Goal: Information Seeking & Learning: Find specific fact

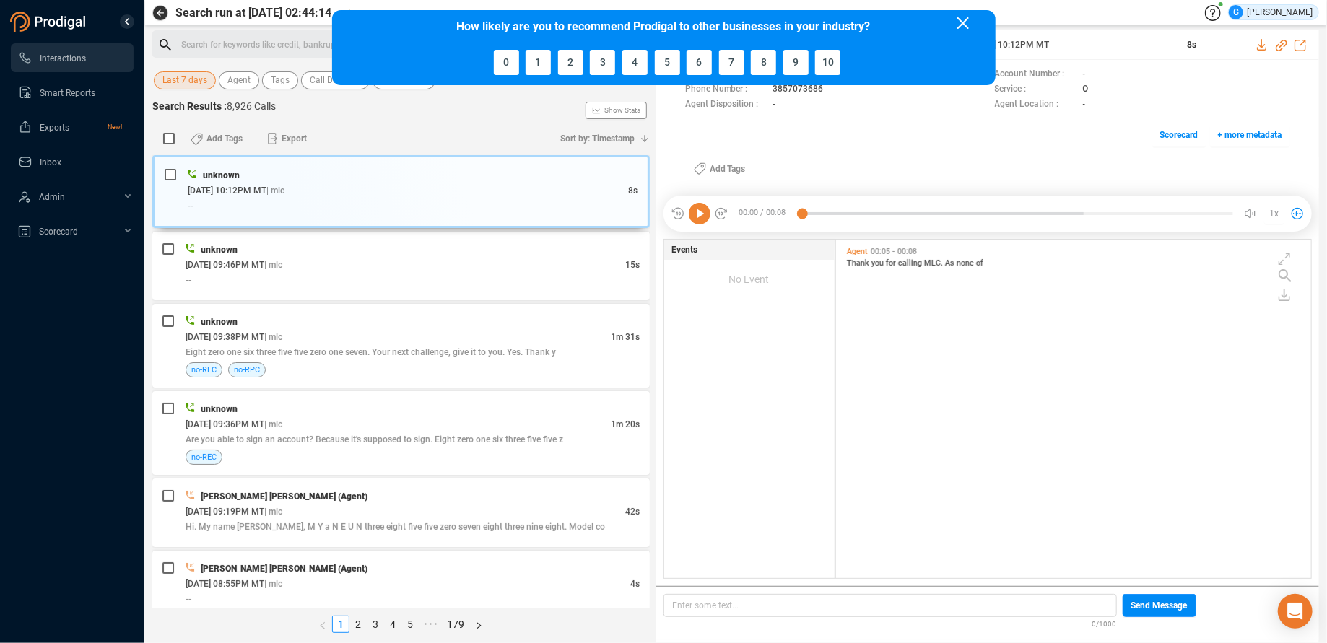
scroll to position [327, 463]
click at [199, 83] on span "Last 7 days" at bounding box center [184, 80] width 45 height 18
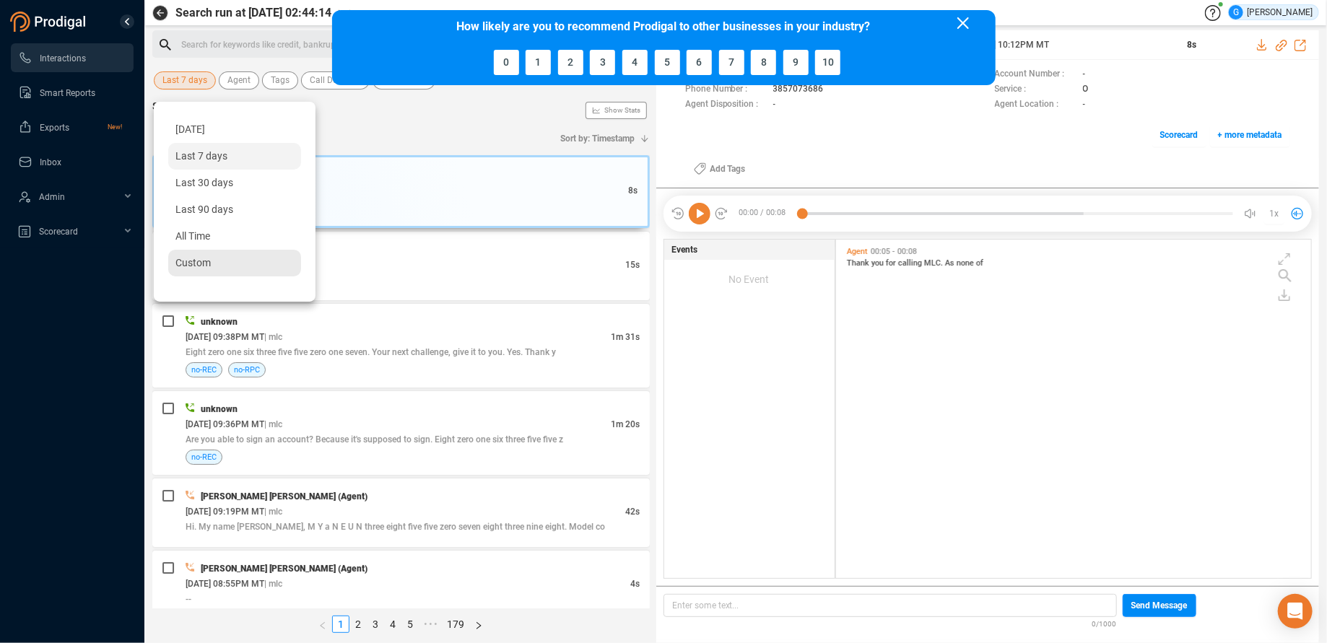
click at [186, 264] on span "Custom" at bounding box center [192, 263] width 35 height 12
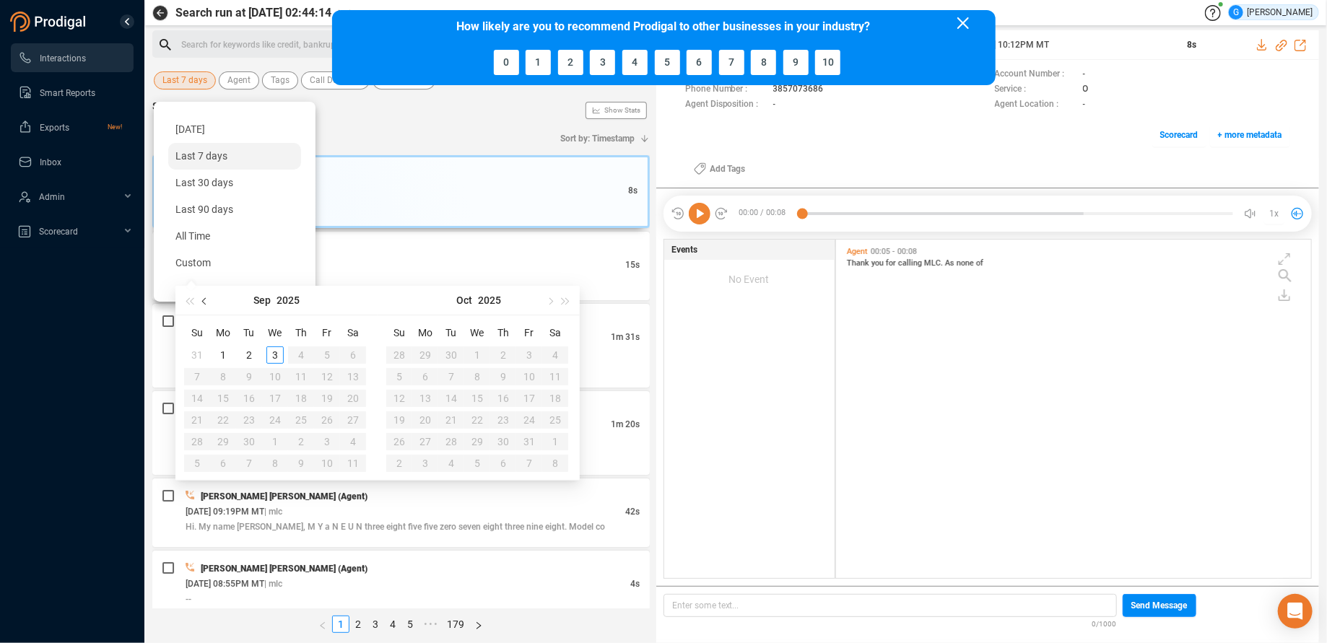
click at [204, 304] on button "button" at bounding box center [205, 300] width 16 height 29
type input "[DATE]"
click at [305, 421] on div "26" at bounding box center [300, 420] width 17 height 17
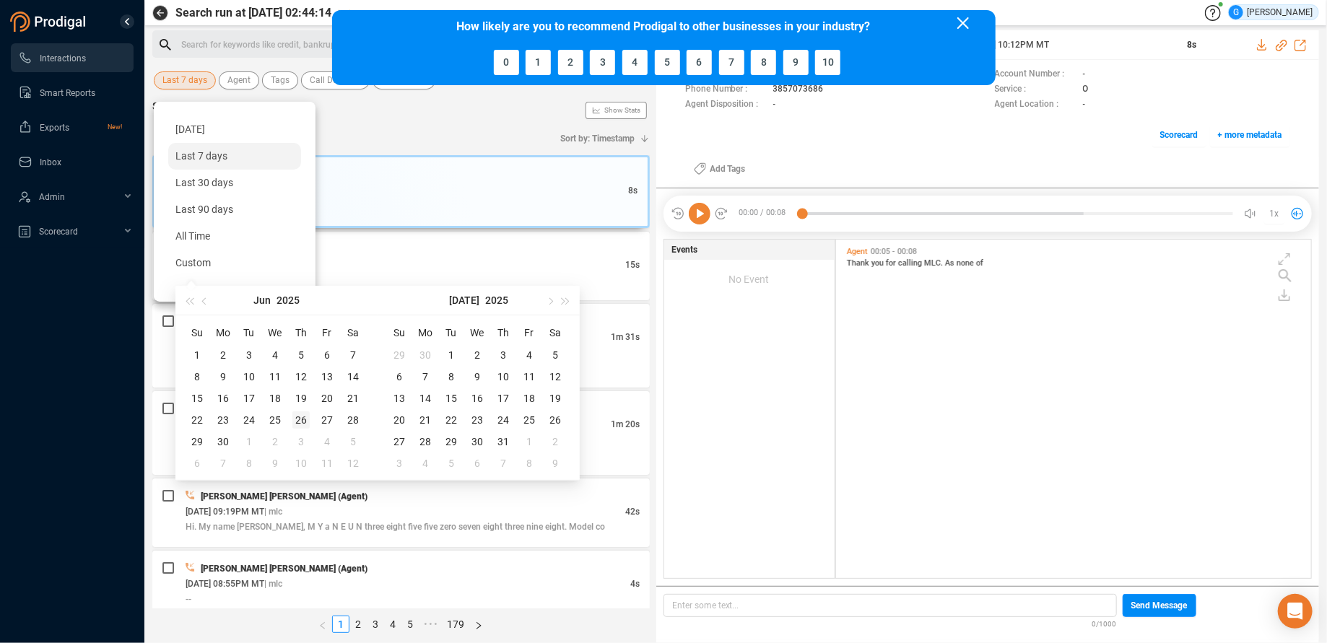
click at [306, 421] on div "26" at bounding box center [300, 420] width 17 height 17
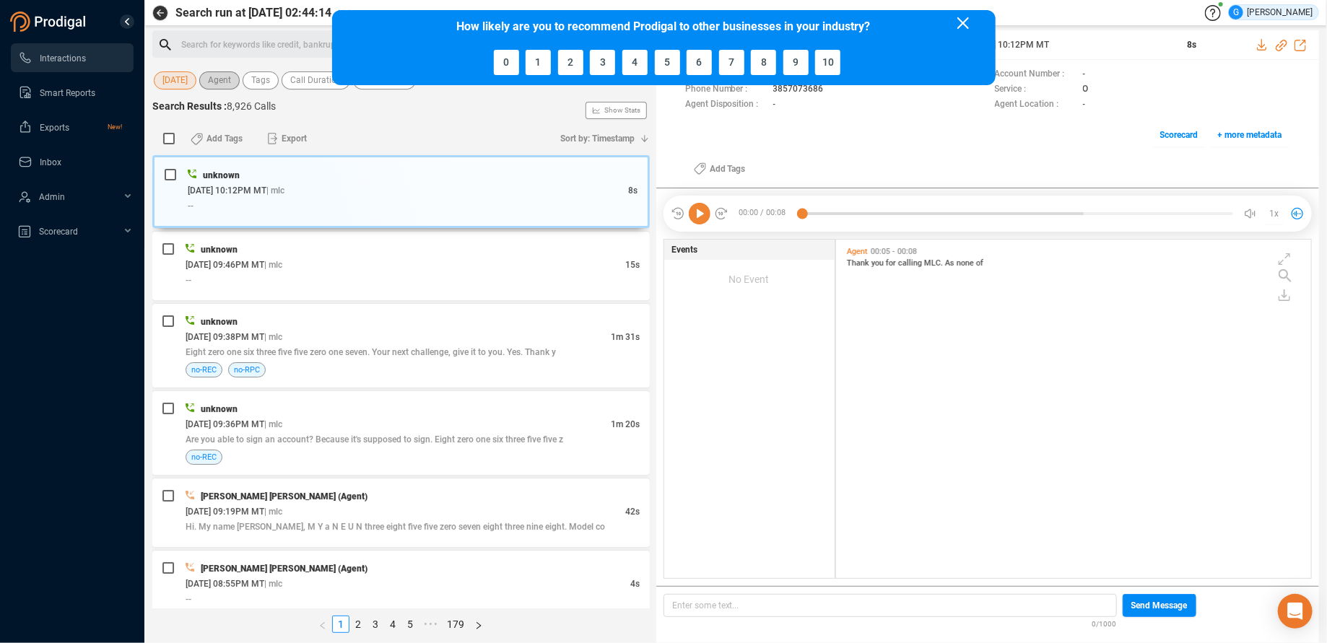
click at [217, 77] on span "Agent" at bounding box center [219, 80] width 23 height 18
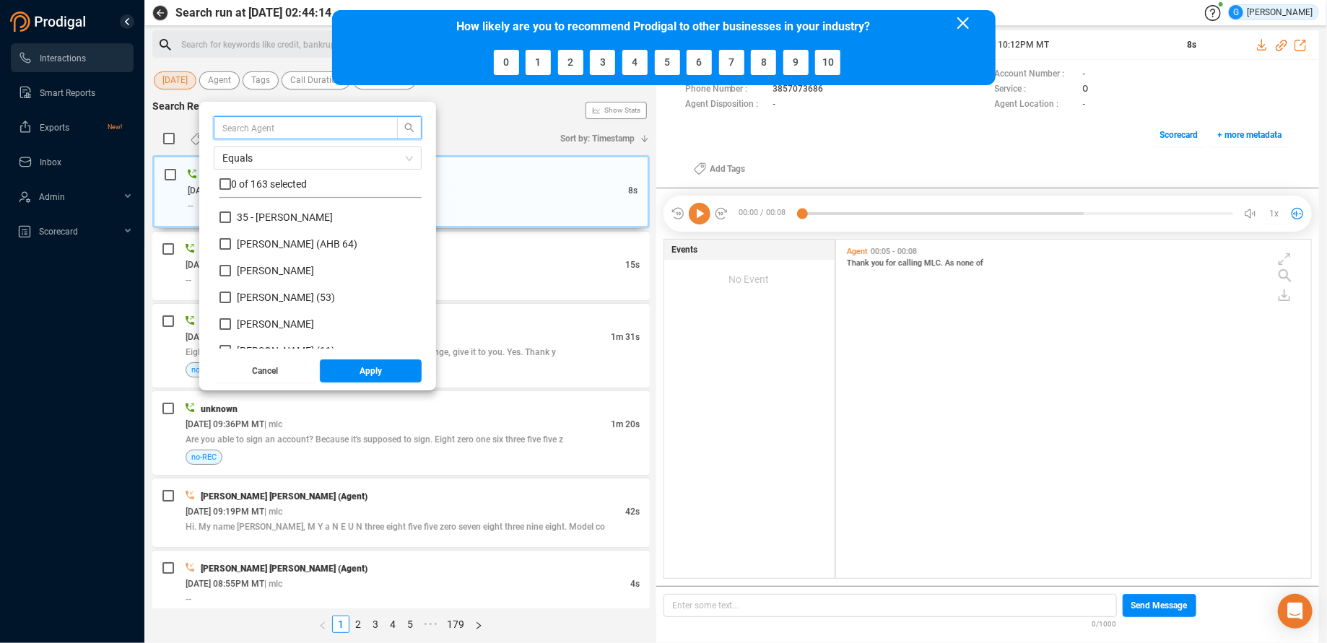
scroll to position [126, 190]
type input "lui"
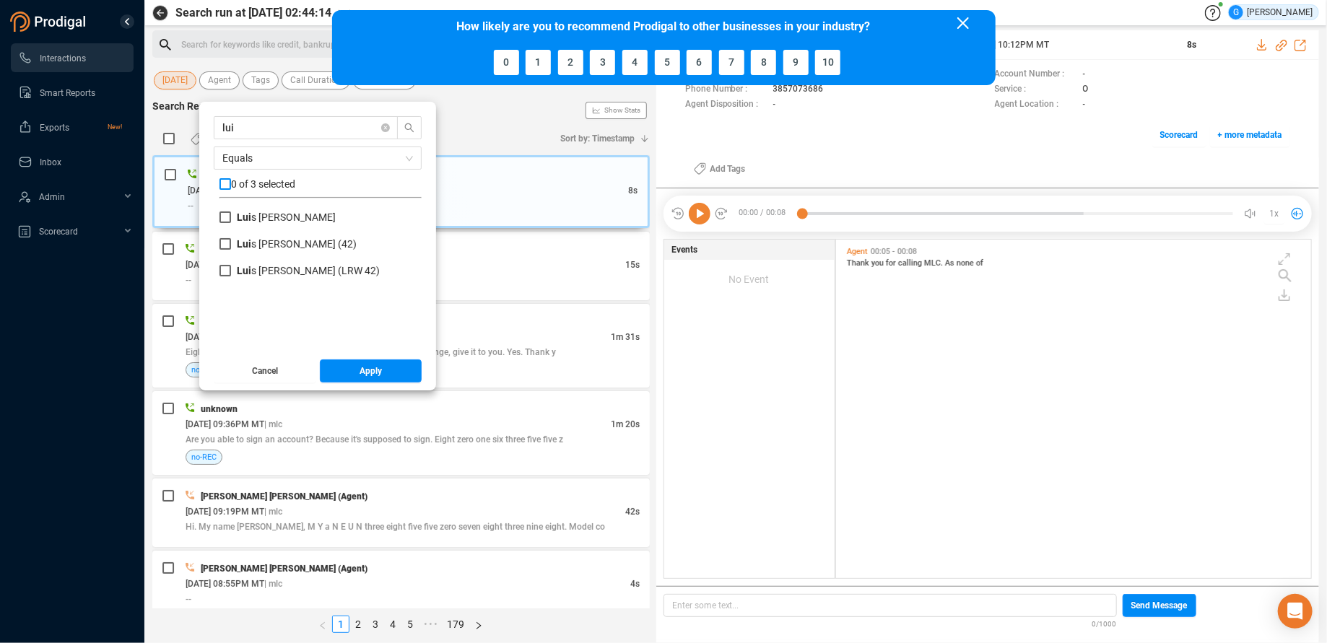
click at [227, 180] on input "checkbox" at bounding box center [225, 184] width 12 height 12
checkbox input "true"
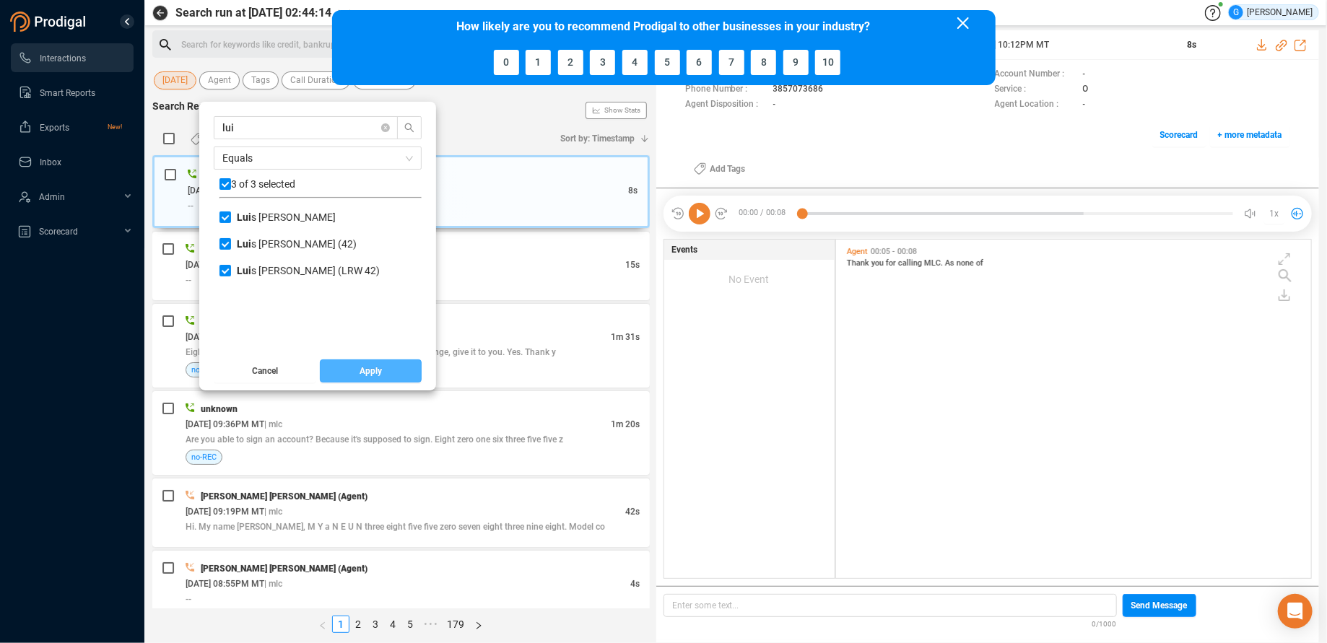
click at [341, 370] on button "Apply" at bounding box center [371, 371] width 103 height 23
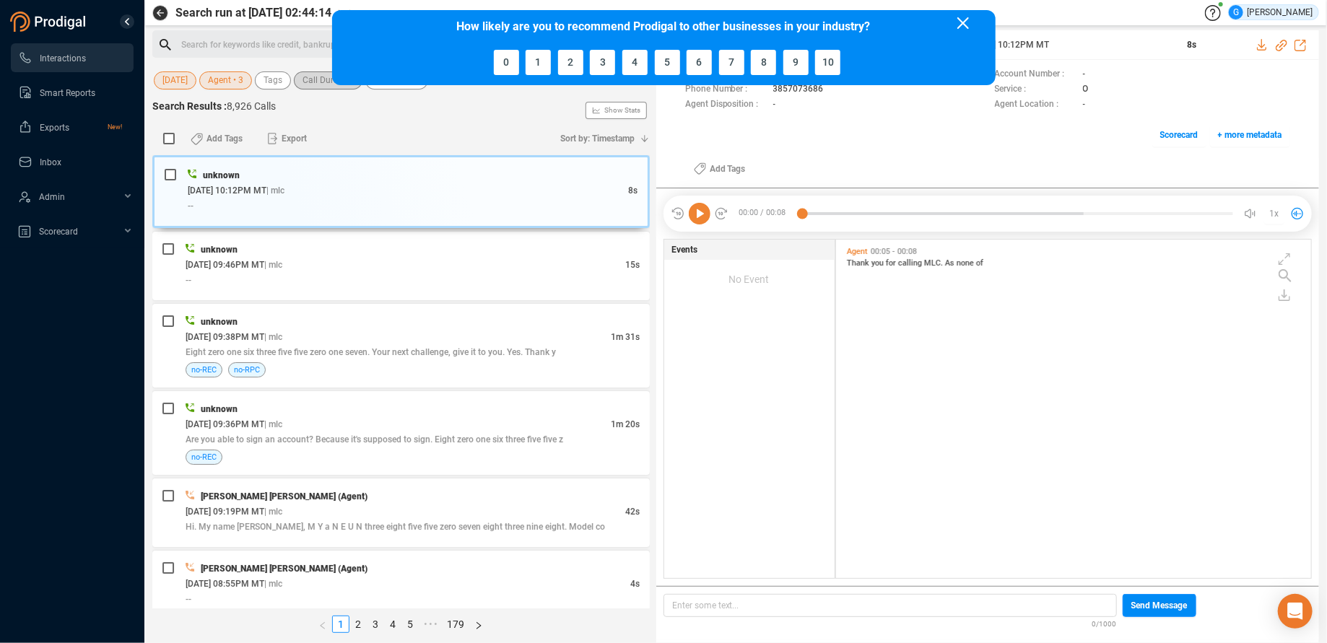
click at [314, 82] on span "Call Duration" at bounding box center [328, 80] width 51 height 18
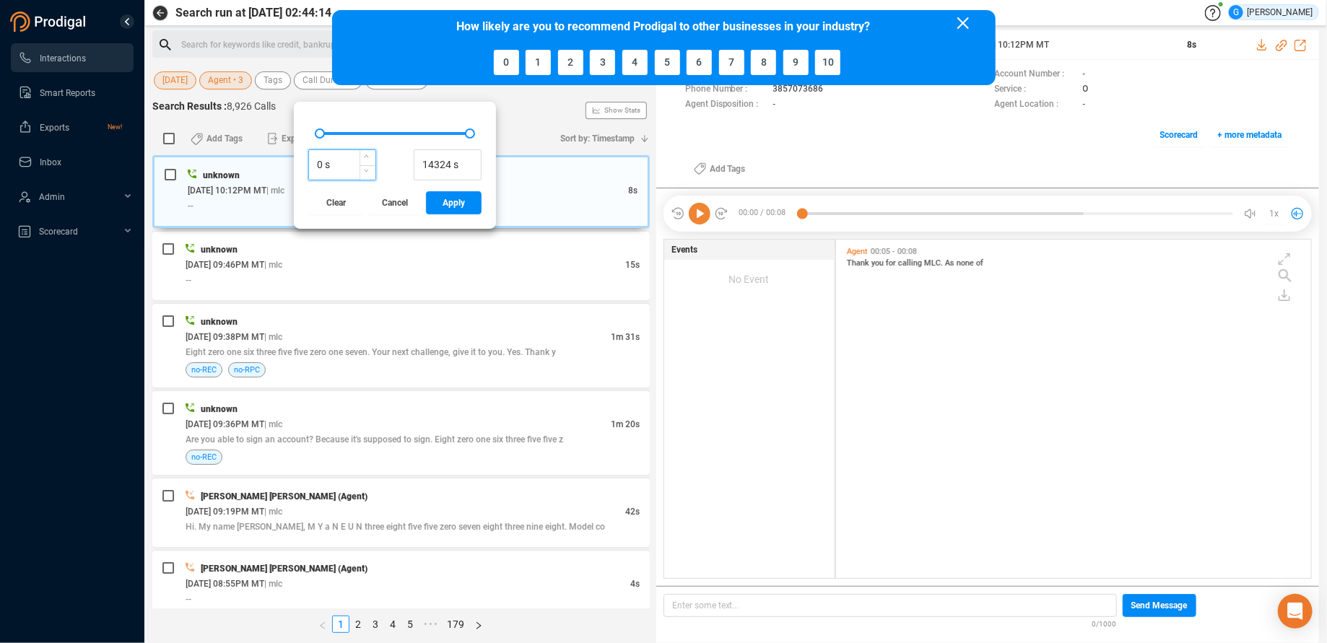
drag, startPoint x: 321, startPoint y: 160, endPoint x: 312, endPoint y: 160, distance: 9.4
click at [312, 160] on input "0 s" at bounding box center [342, 165] width 66 height 22
type input "800 s"
click at [435, 204] on button "Apply" at bounding box center [454, 202] width 56 height 23
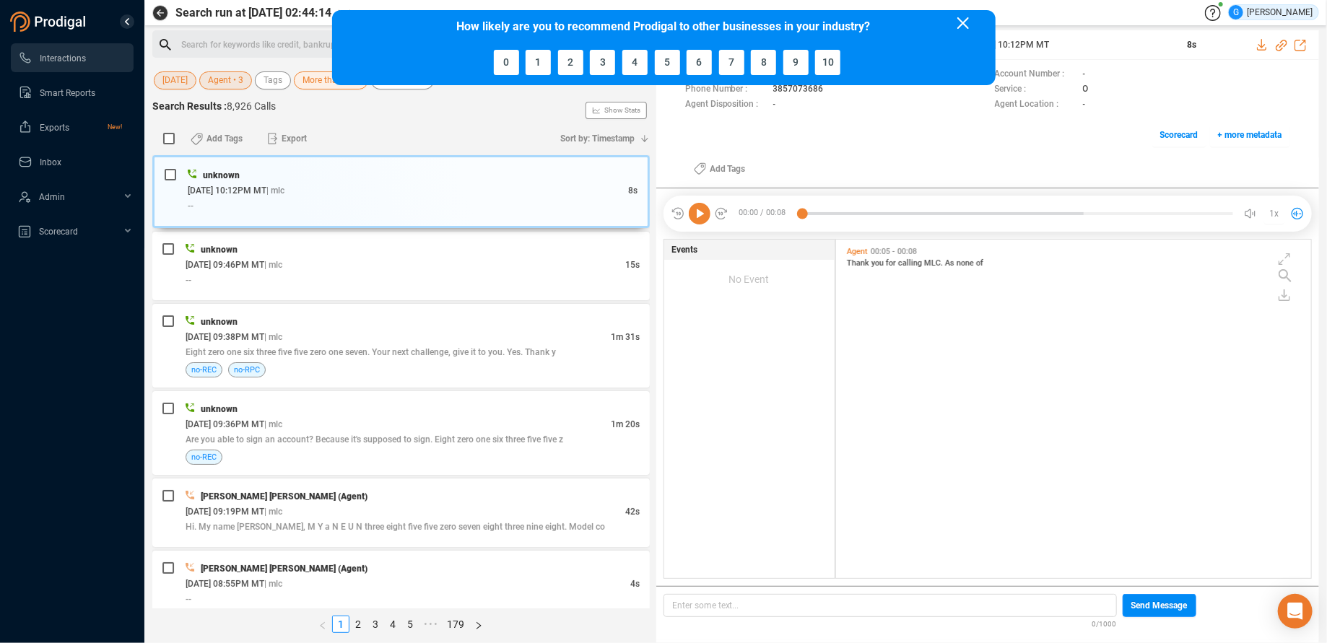
click at [963, 21] on icon at bounding box center [963, 23] width 12 height 12
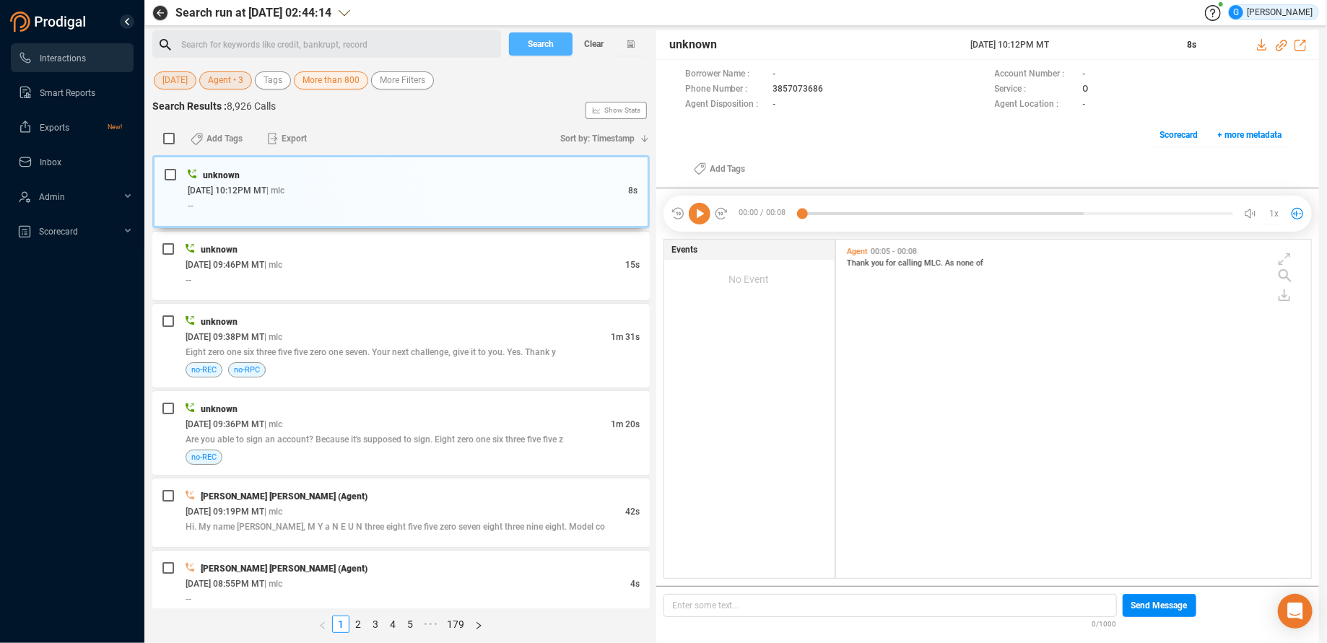
click at [531, 44] on span "Search" at bounding box center [541, 43] width 26 height 23
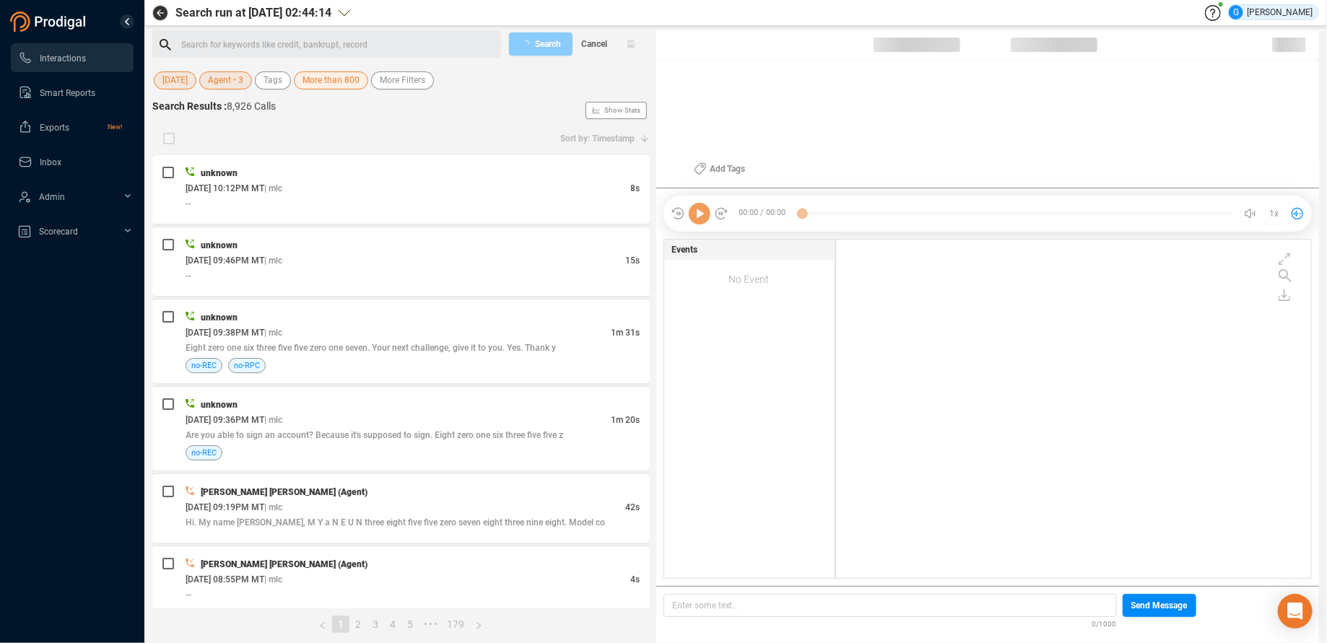
scroll to position [327, 463]
checkbox input "true"
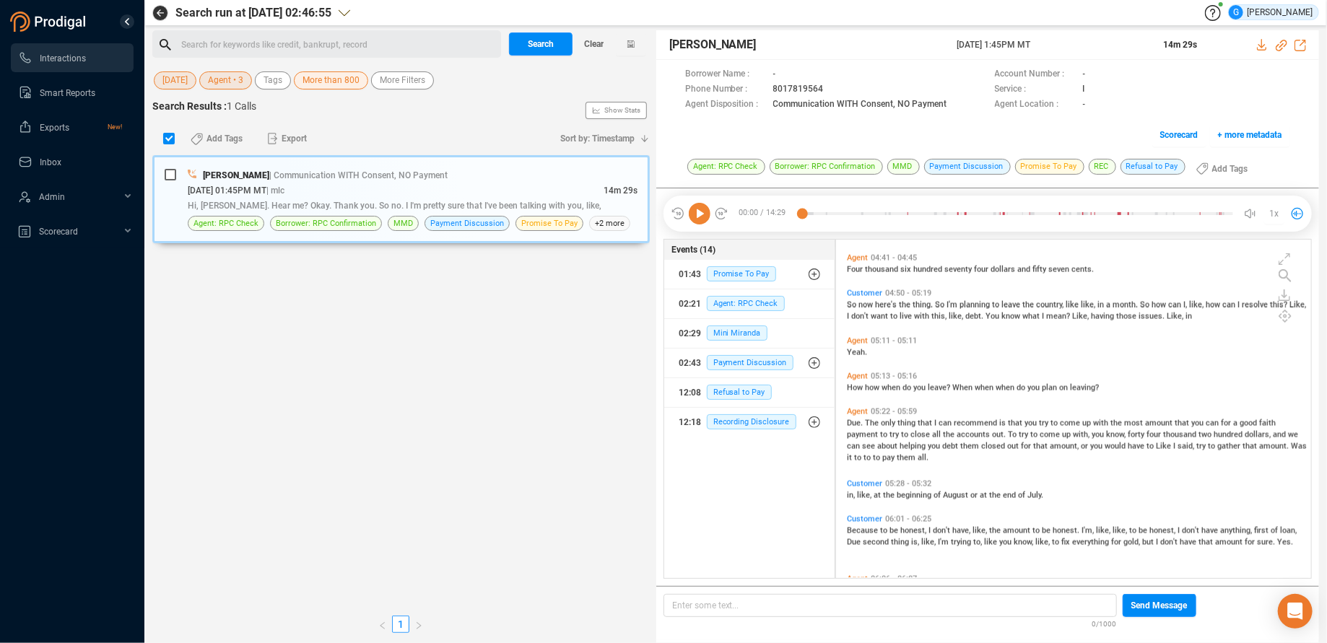
scroll to position [1407, 0]
drag, startPoint x: 1304, startPoint y: 274, endPoint x: 1281, endPoint y: 489, distance: 216.3
click at [1281, 489] on div "Customer 05:28 - 05:32 in, like, at the beginning of August or at the end of Ju…" at bounding box center [1077, 486] width 468 height 28
click at [1194, 485] on div "in, like, at the beginning of August or at the end of July." at bounding box center [1077, 491] width 461 height 12
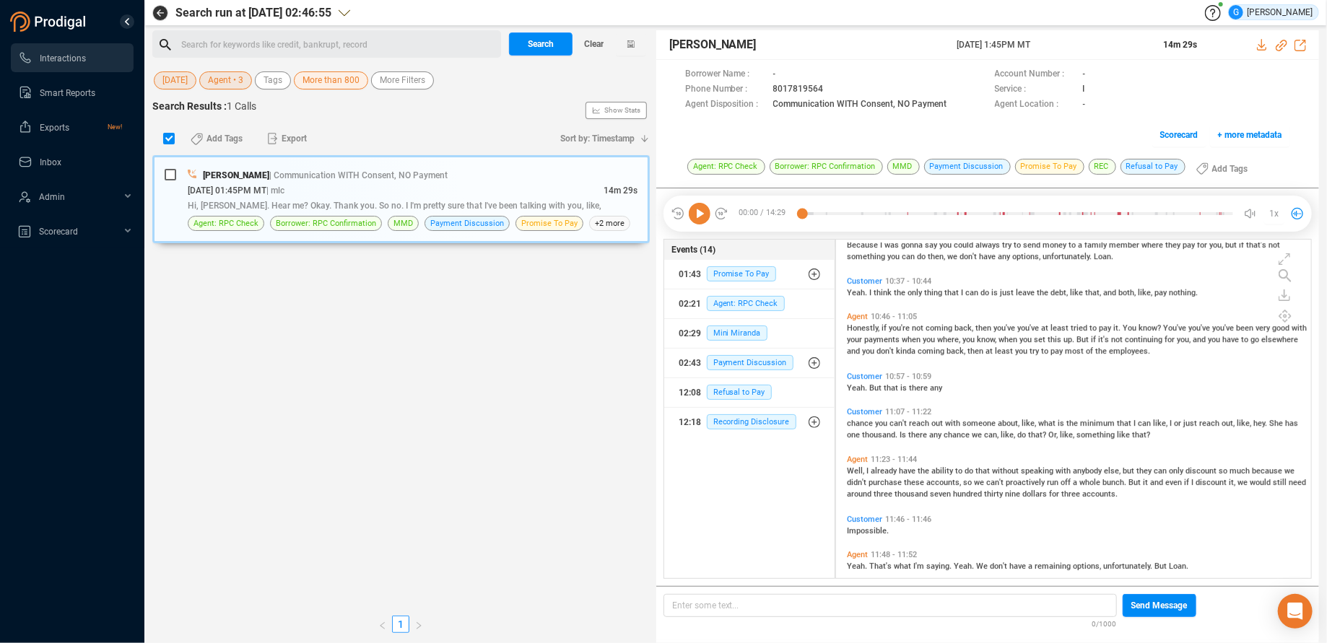
scroll to position [2727, 0]
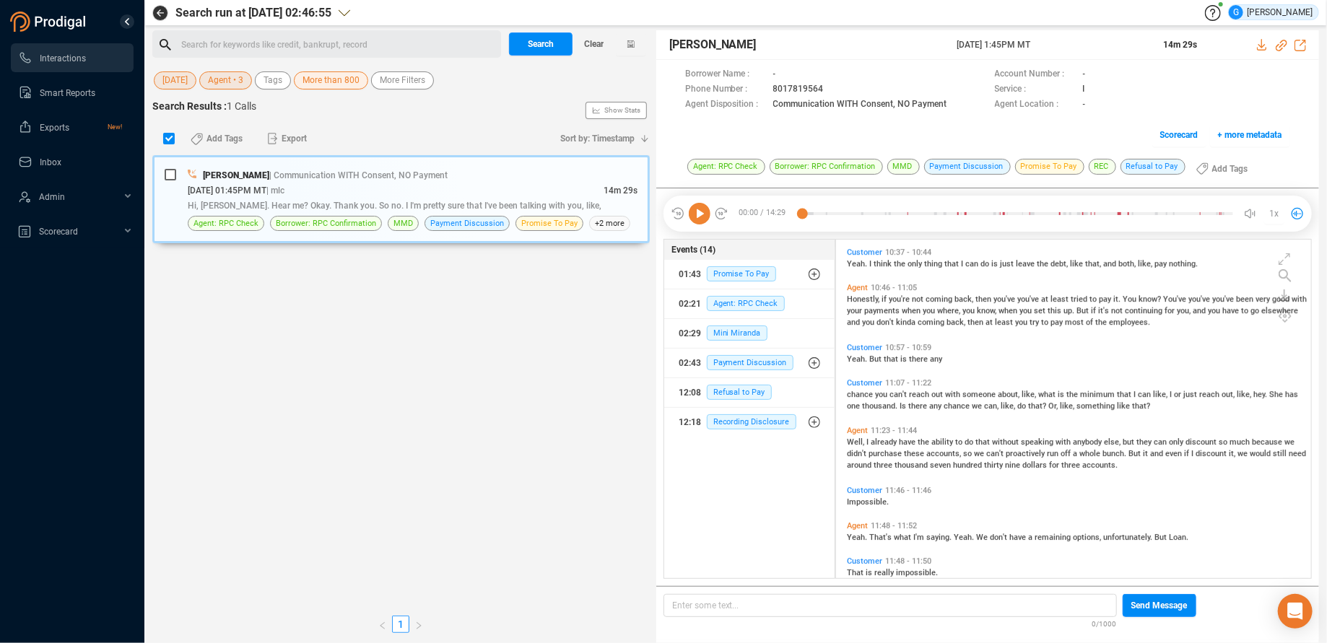
drag, startPoint x: 1301, startPoint y: 458, endPoint x: 1284, endPoint y: 541, distance: 84.8
click at [1284, 541] on div "Yeah. That's what I'm saying. Yeah. We don't have a remaining options, unfortun…" at bounding box center [1077, 537] width 461 height 12
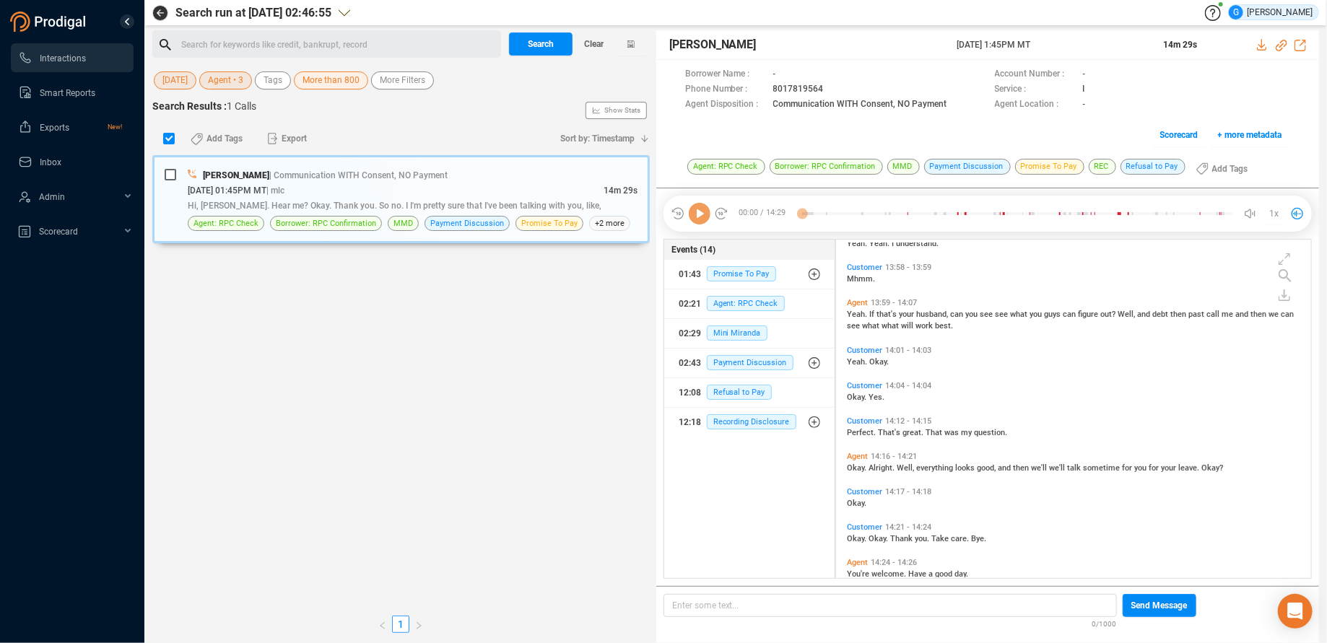
scroll to position [0, 0]
